Goal: Find specific page/section: Find specific page/section

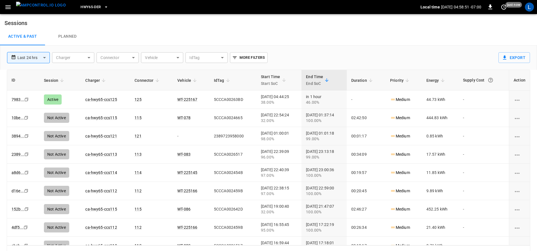
click at [87, 8] on span "HWY65-DER" at bounding box center [90, 7] width 20 height 6
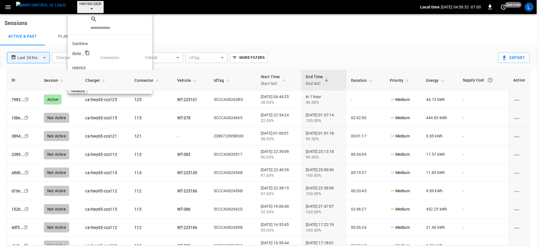
click at [109, 59] on li "HWY65 26fb ..." at bounding box center [110, 71] width 84 height 24
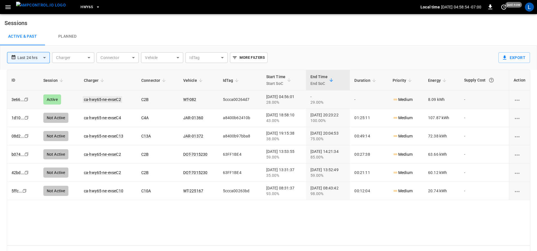
click at [113, 100] on link "ca-hwy65-ne-evseC2" at bounding box center [102, 99] width 39 height 7
click at [82, 6] on span "HWY65" at bounding box center [86, 7] width 12 height 6
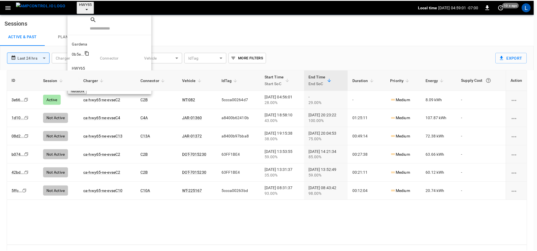
scroll to position [9, 0]
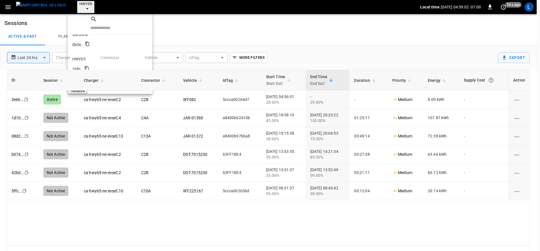
click at [92, 81] on p "HWY65-DER" at bounding box center [109, 84] width 75 height 6
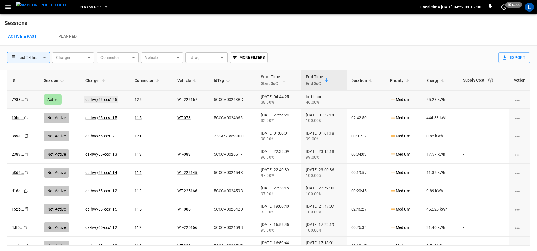
click at [103, 98] on link "ca-hwy65-ccs125" at bounding box center [101, 99] width 34 height 7
